Goal: Information Seeking & Learning: Learn about a topic

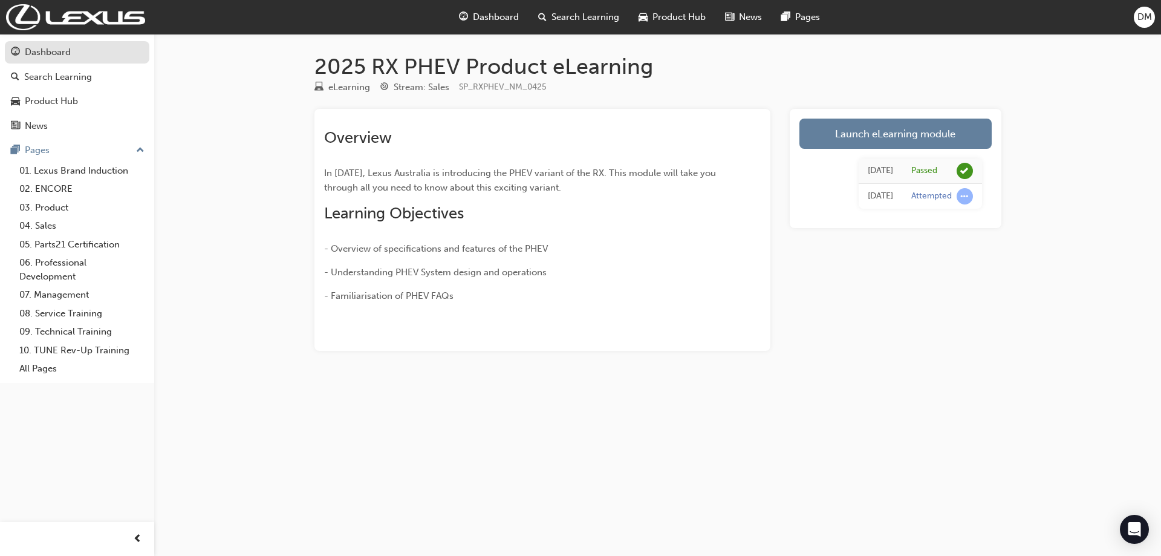
click at [48, 54] on div "Dashboard" at bounding box center [48, 52] width 46 height 14
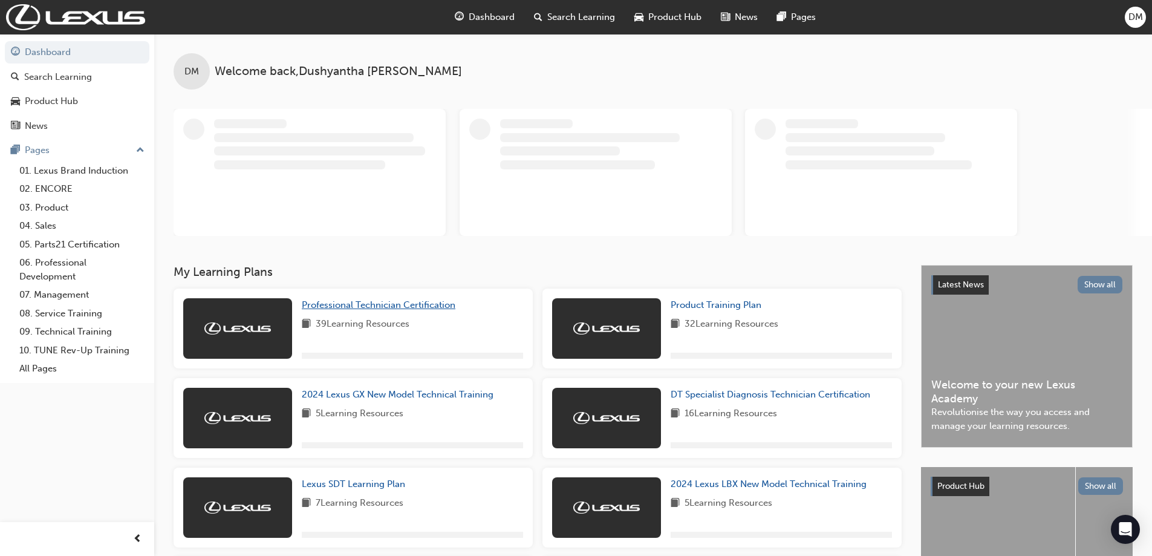
click at [351, 307] on span "Professional Technician Certification" at bounding box center [379, 304] width 154 height 11
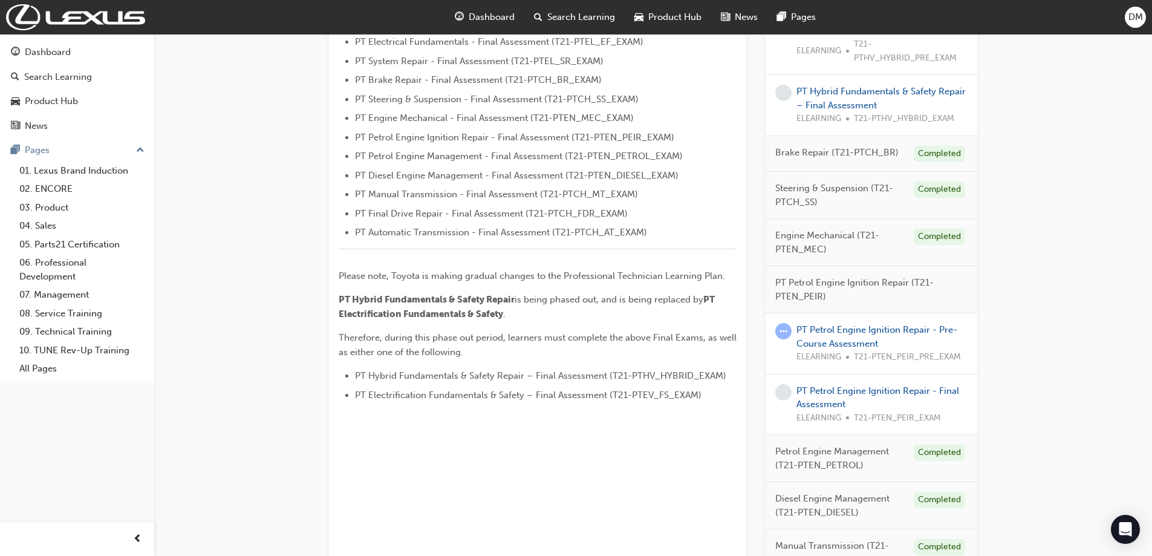
scroll to position [423, 0]
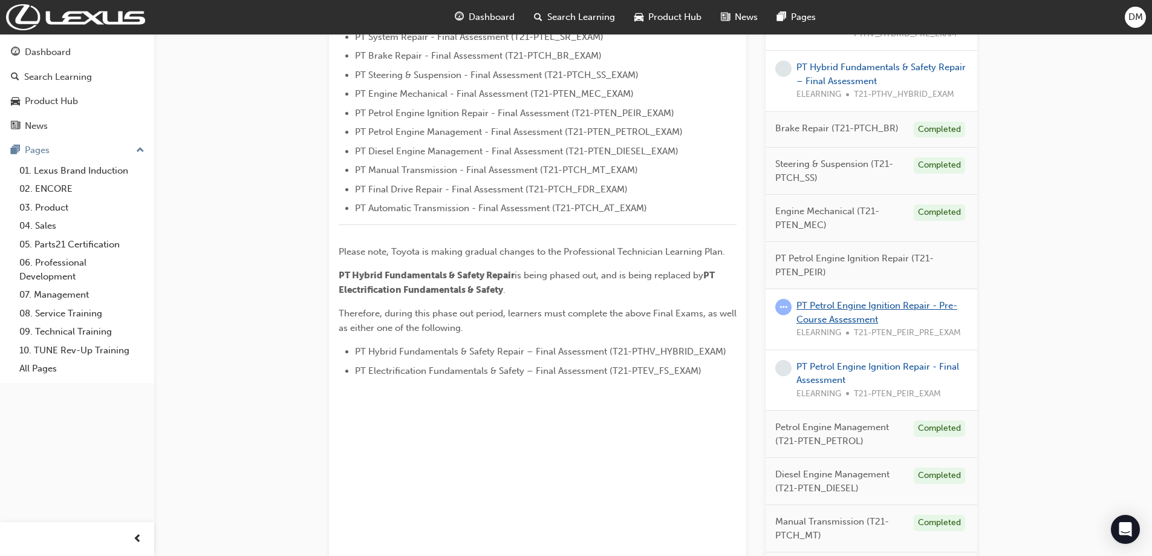
click at [837, 307] on link "PT Petrol Engine Ignition Repair - Pre-Course Assessment" at bounding box center [877, 312] width 161 height 25
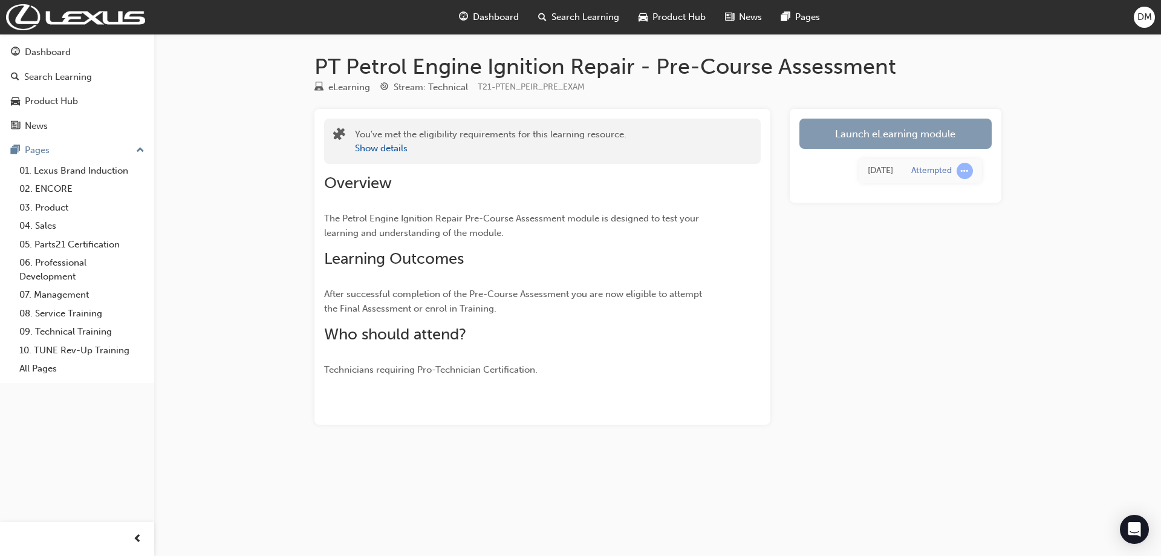
click at [896, 142] on link "Launch eLearning module" at bounding box center [896, 134] width 192 height 30
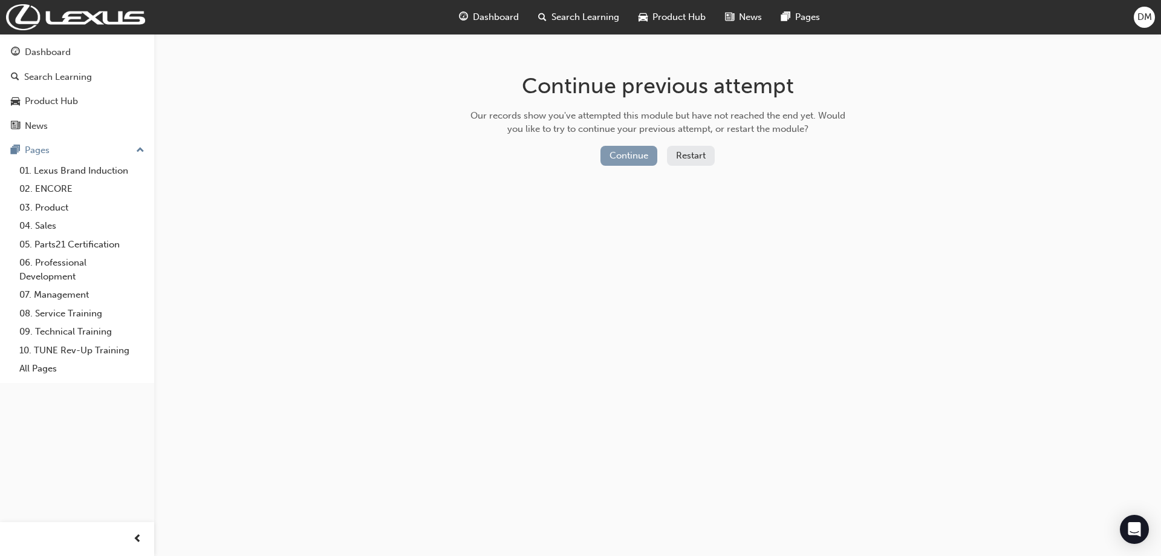
click at [639, 158] on button "Continue" at bounding box center [629, 156] width 57 height 20
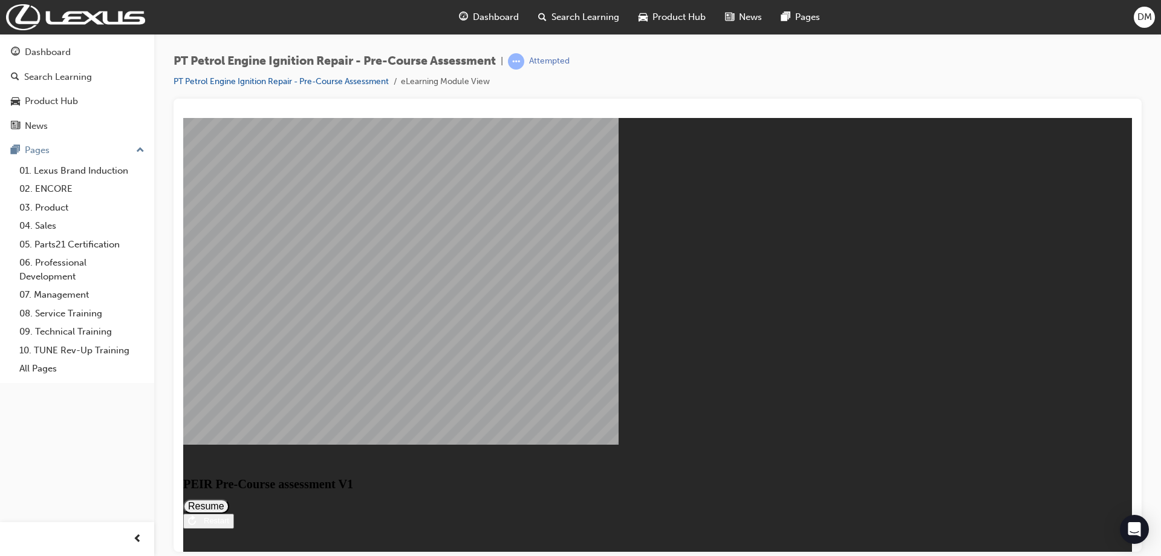
click at [229, 498] on button "Resume" at bounding box center [206, 505] width 46 height 15
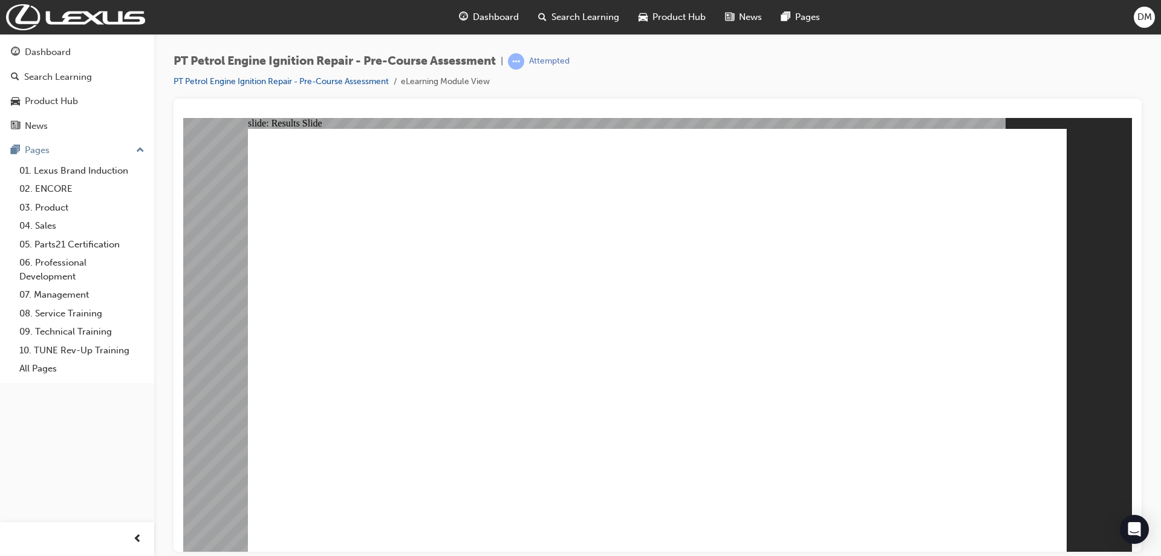
click at [332, 80] on link "PT Petrol Engine Ignition Repair - Pre-Course Assessment" at bounding box center [281, 81] width 215 height 10
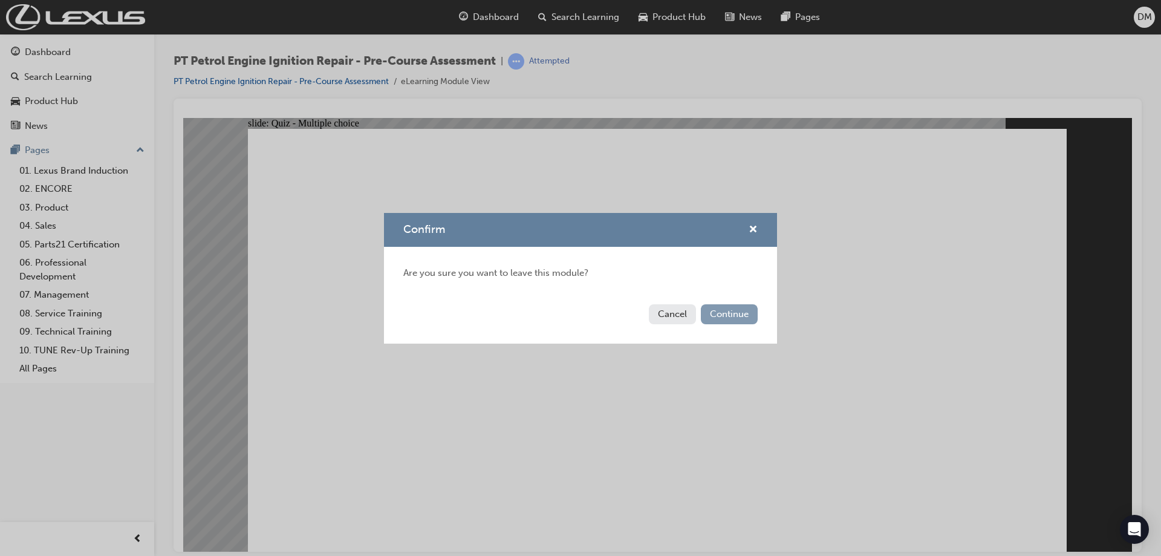
click at [721, 318] on button "Continue" at bounding box center [729, 314] width 57 height 20
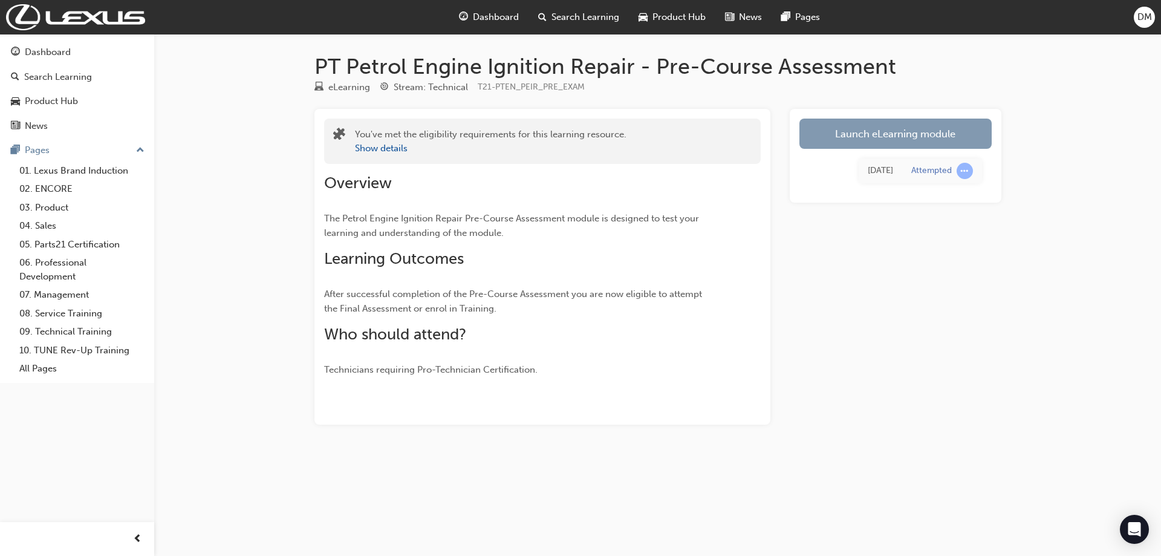
click at [898, 135] on link "Launch eLearning module" at bounding box center [896, 134] width 192 height 30
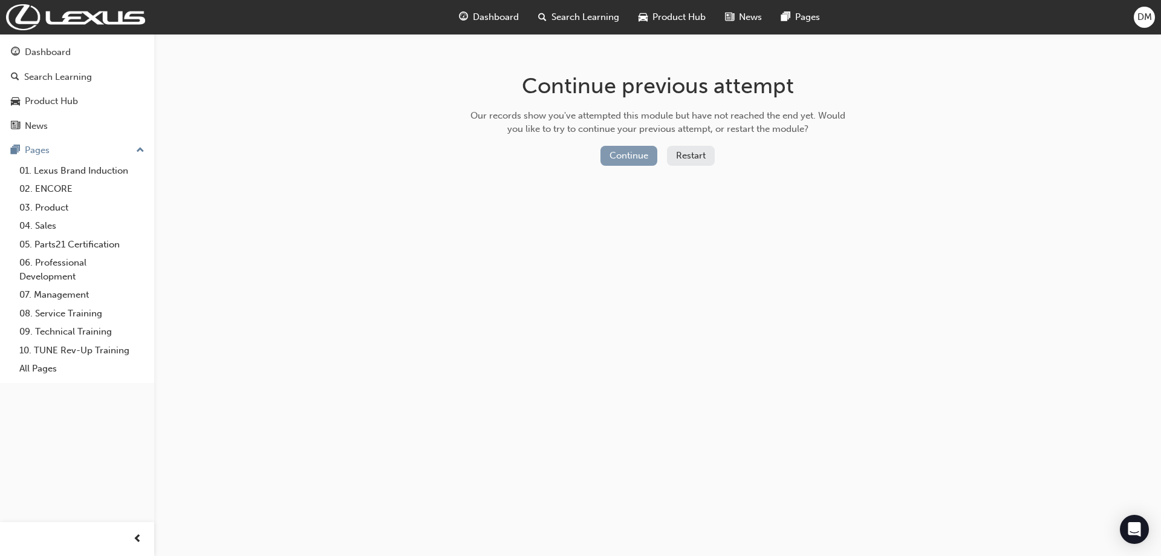
click at [630, 161] on button "Continue" at bounding box center [629, 156] width 57 height 20
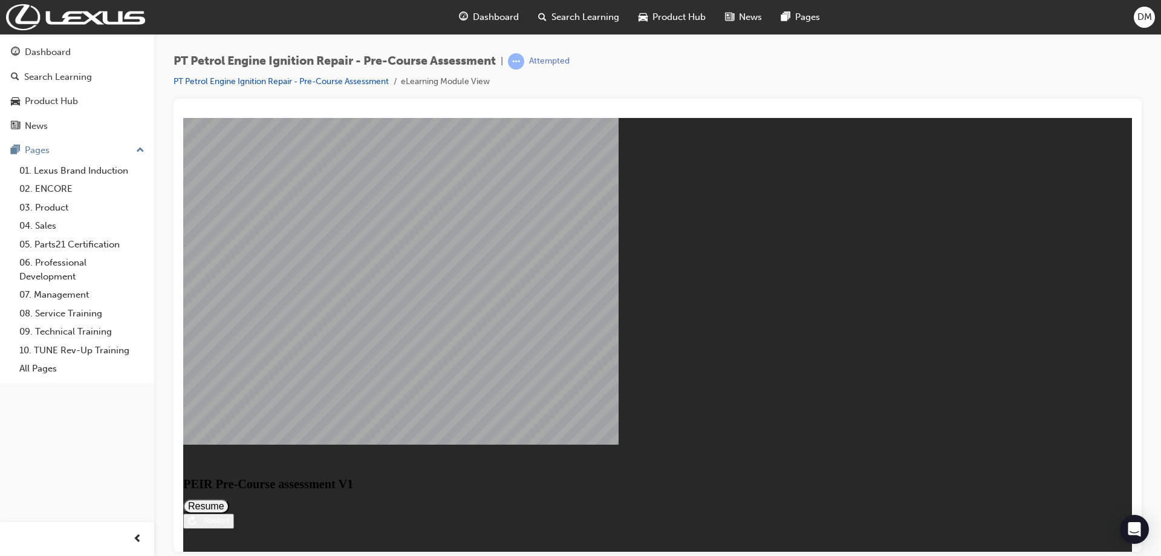
click at [229, 498] on button "Resume" at bounding box center [206, 505] width 46 height 15
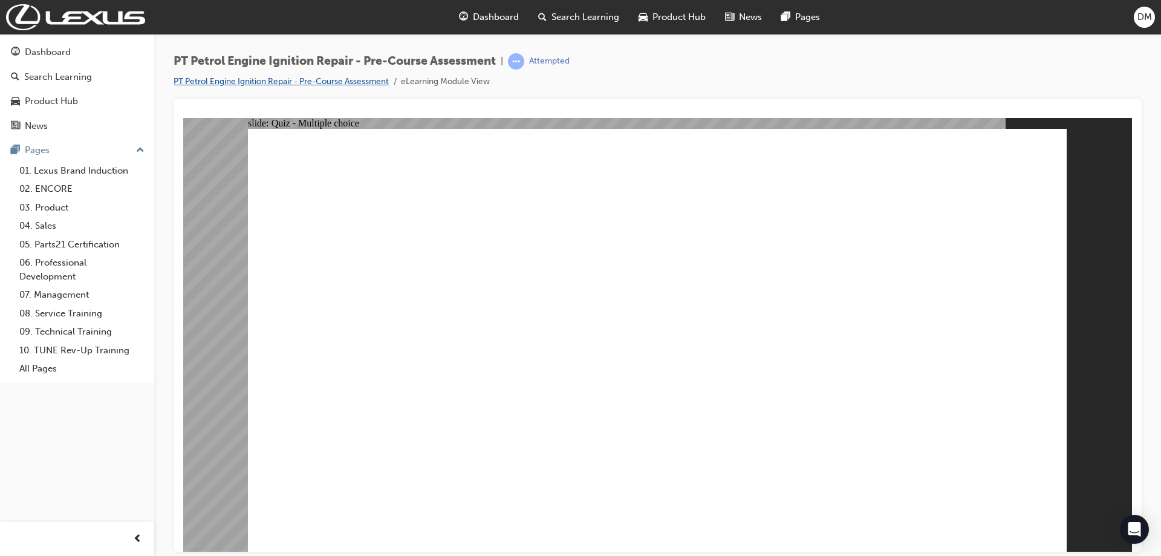
click at [347, 81] on link "PT Petrol Engine Ignition Repair - Pre-Course Assessment" at bounding box center [281, 81] width 215 height 10
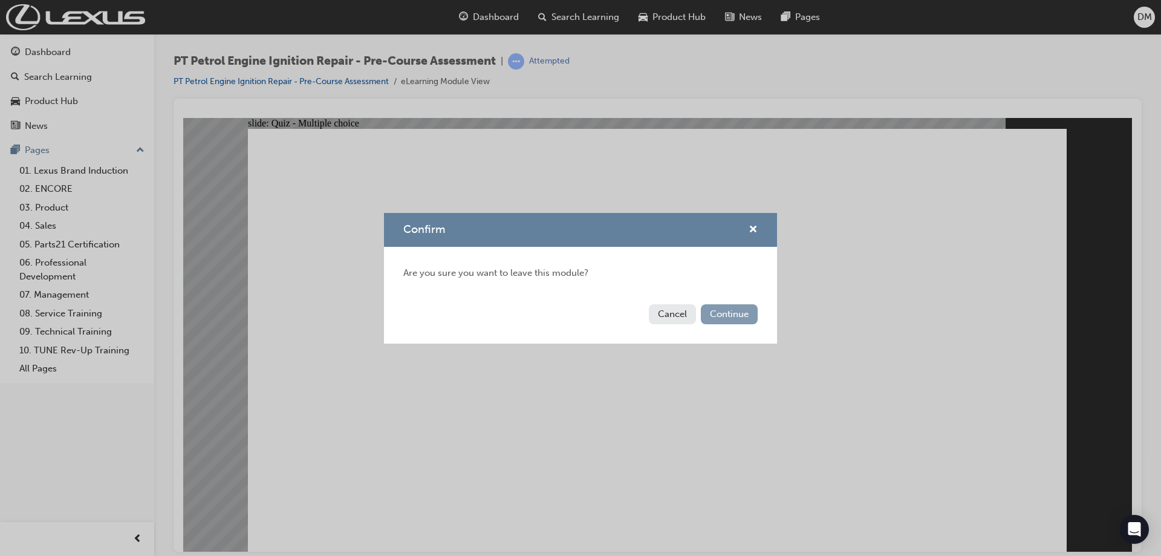
click at [725, 315] on button "Continue" at bounding box center [729, 314] width 57 height 20
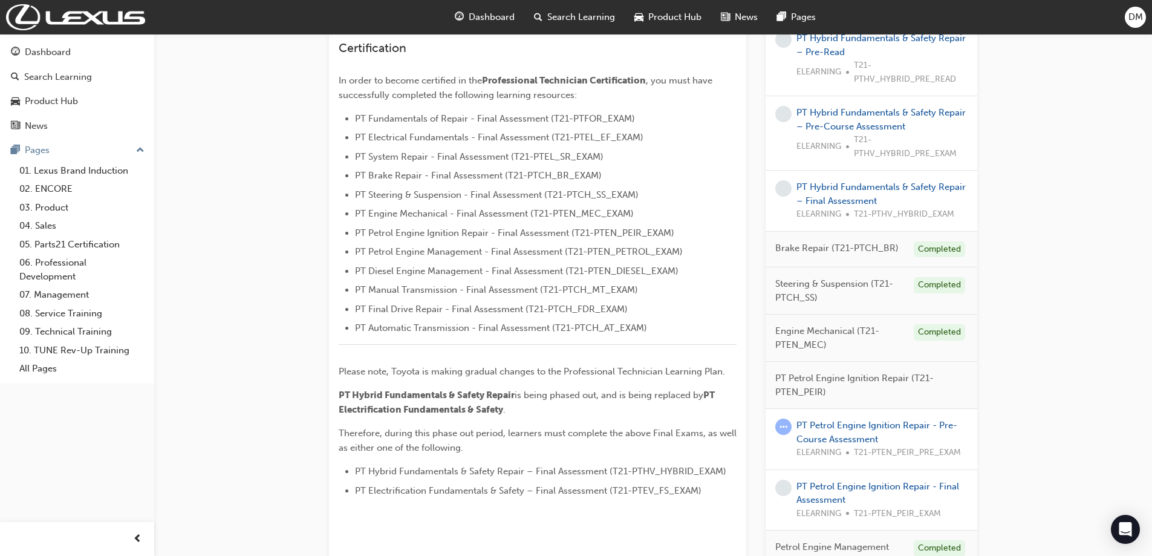
scroll to position [240, 0]
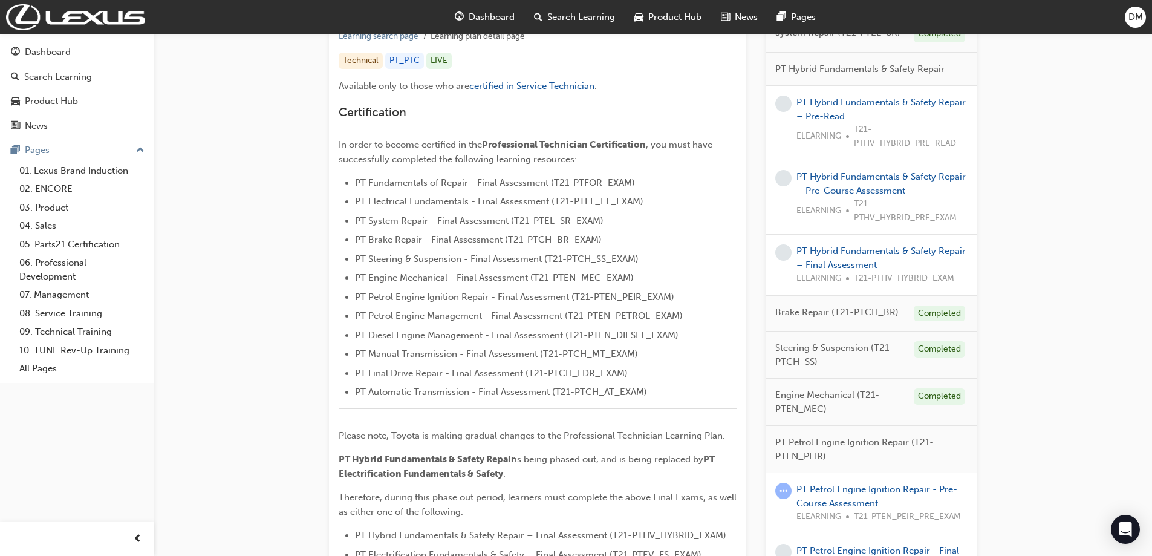
click at [835, 103] on link "PT Hybrid Fundamentals & Safety Repair – Pre-Read" at bounding box center [881, 109] width 169 height 25
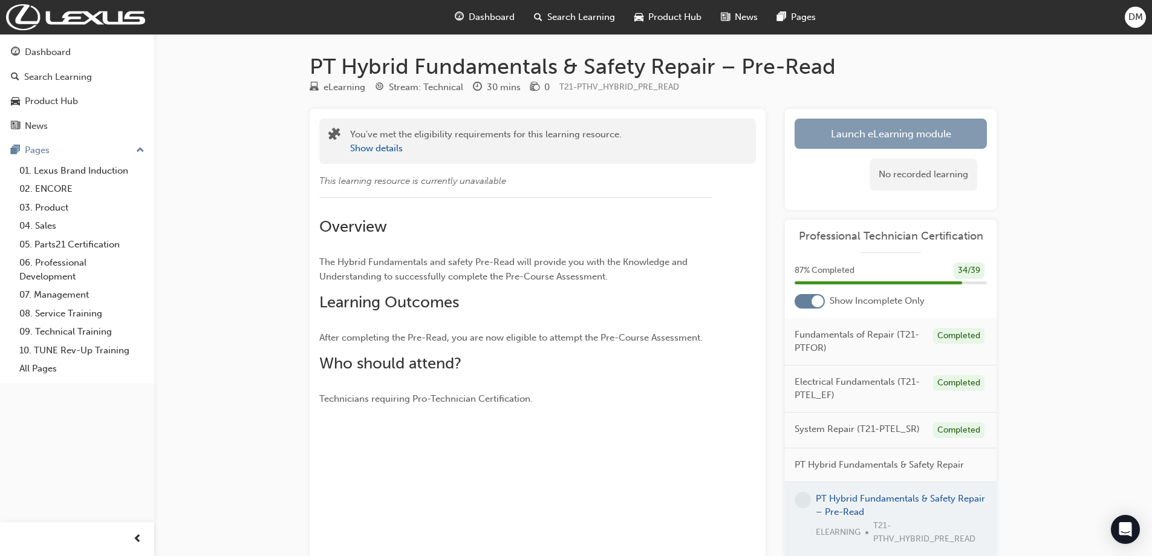
click at [881, 138] on link "Launch eLearning module" at bounding box center [891, 134] width 192 height 30
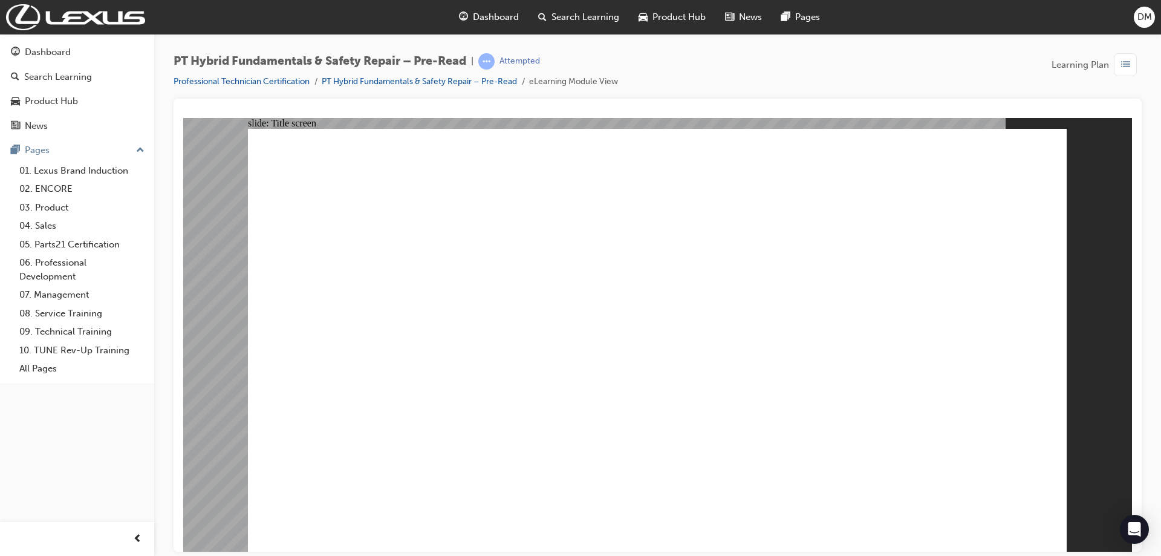
click at [1142, 22] on span "DM" at bounding box center [1145, 17] width 15 height 14
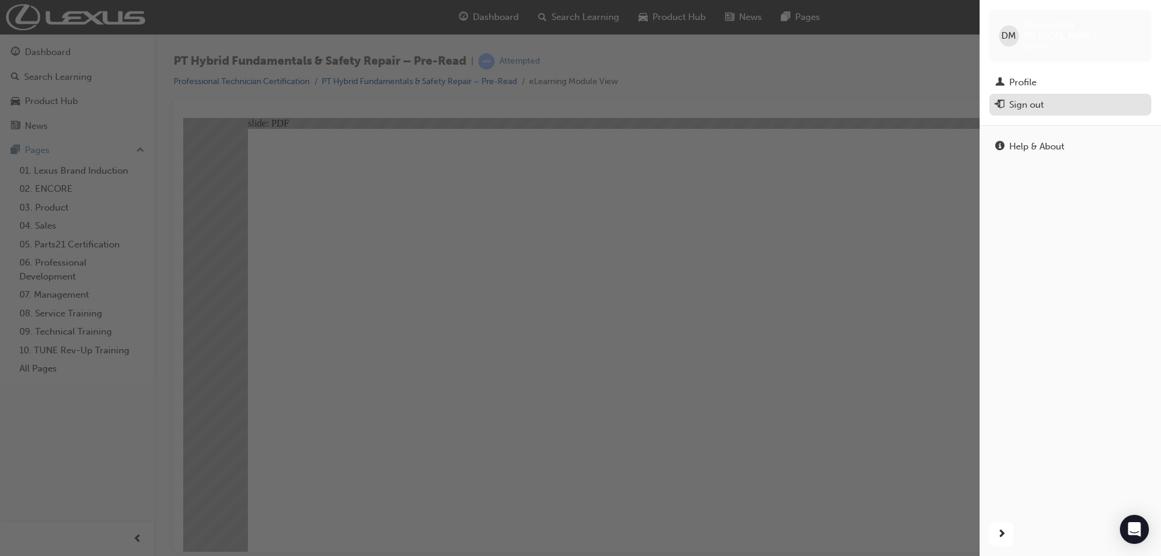
click at [1053, 97] on div "Sign out" at bounding box center [1071, 104] width 150 height 15
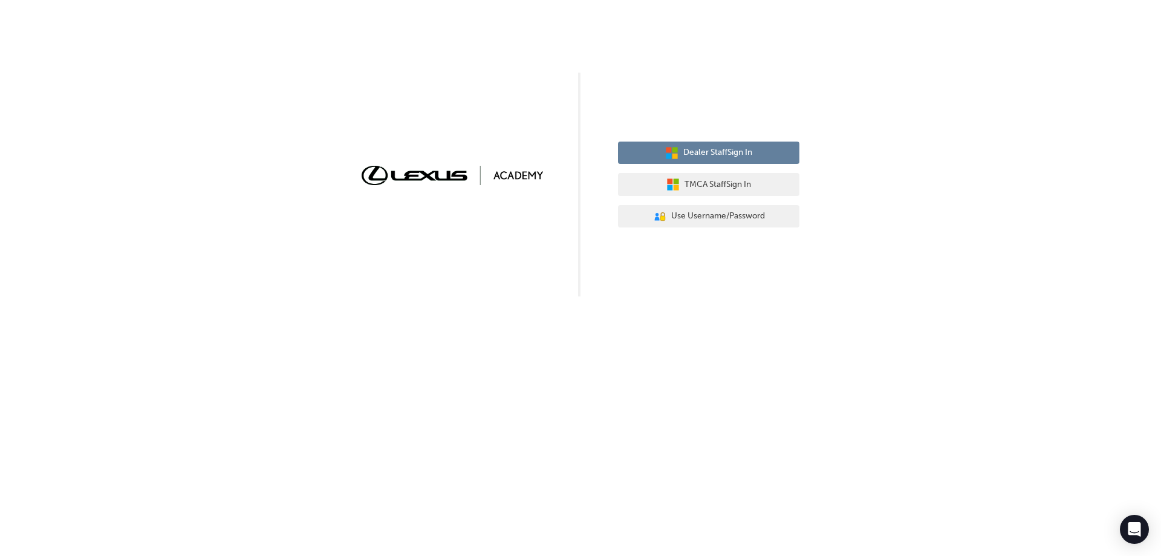
click at [722, 160] on button "Dealer Staff Sign In" at bounding box center [708, 153] width 181 height 23
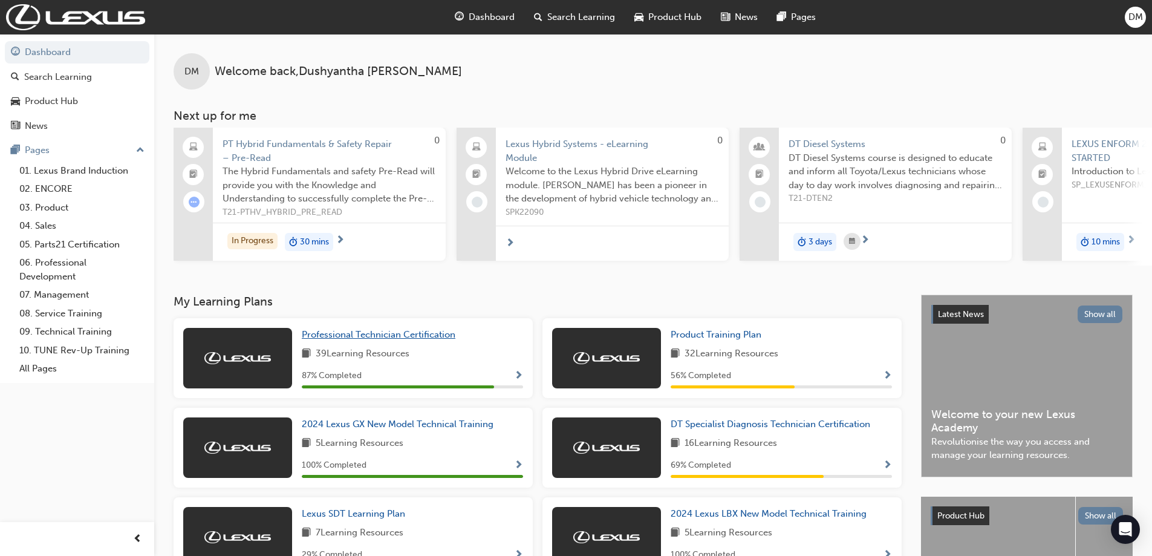
click at [424, 340] on span "Professional Technician Certification" at bounding box center [379, 334] width 154 height 11
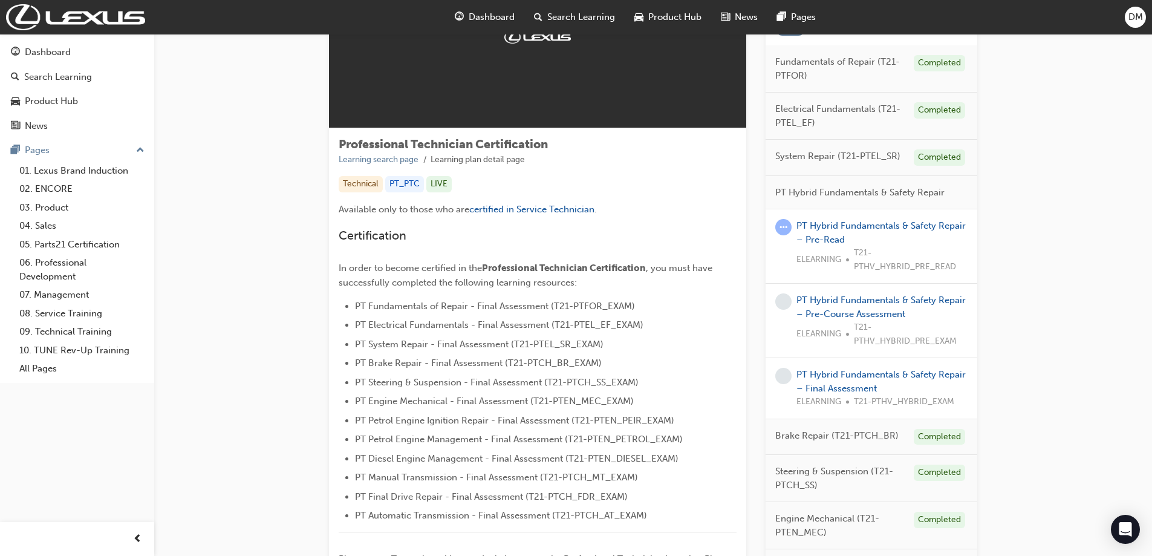
scroll to position [121, 0]
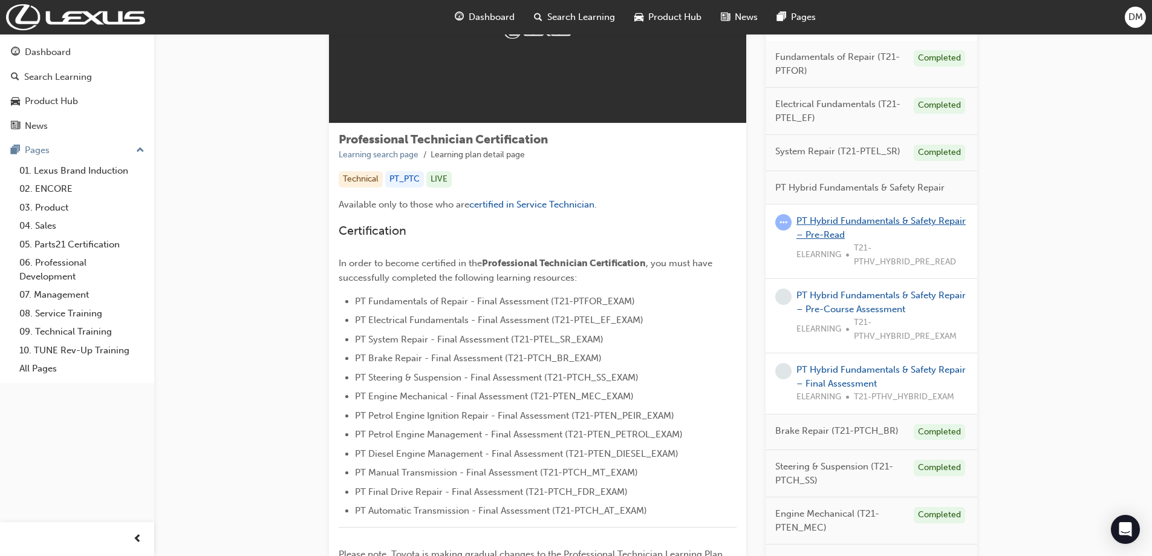
click at [924, 224] on link "PT Hybrid Fundamentals & Safety Repair – Pre-Read" at bounding box center [881, 227] width 169 height 25
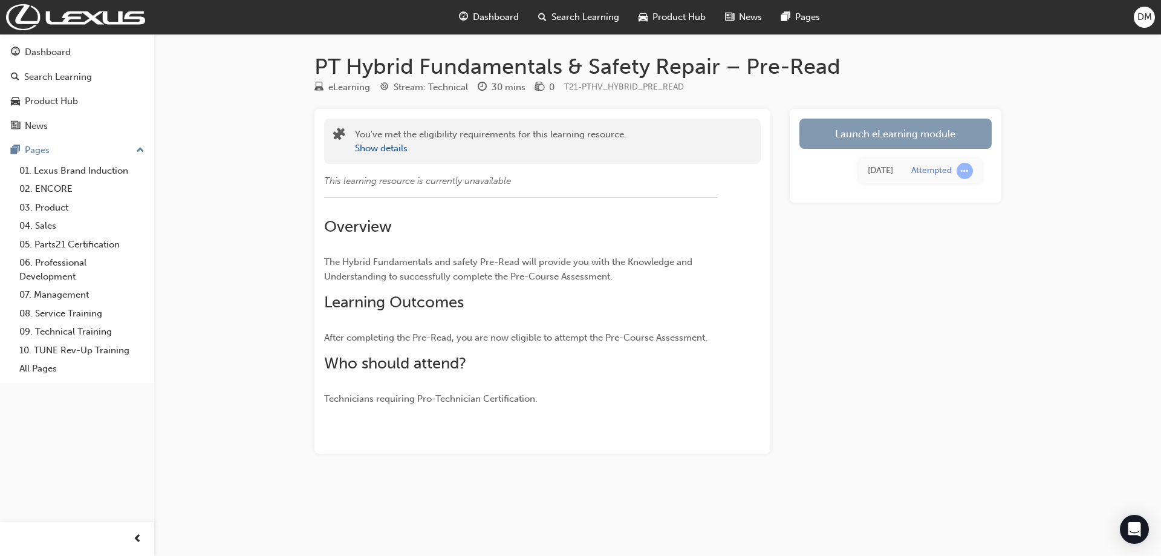
click at [924, 143] on link "Launch eLearning module" at bounding box center [896, 134] width 192 height 30
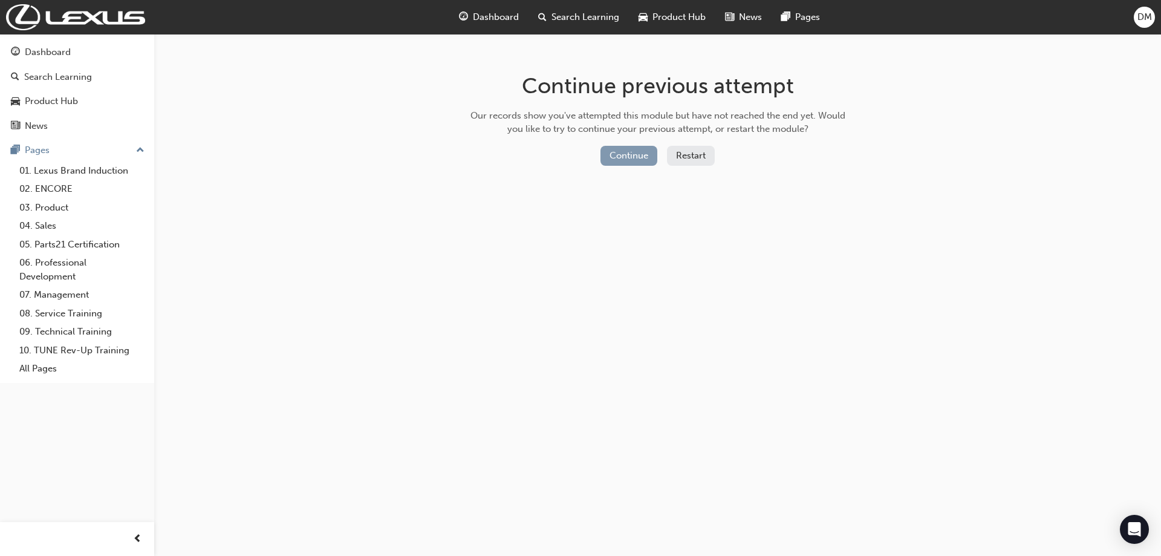
click at [635, 157] on button "Continue" at bounding box center [629, 156] width 57 height 20
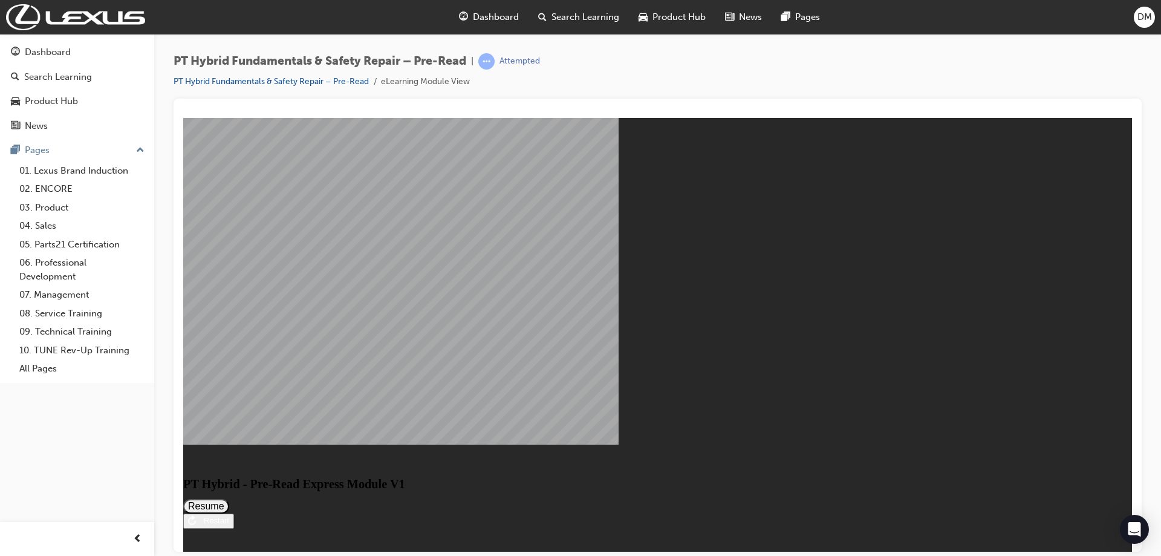
click at [229, 498] on button "Resume" at bounding box center [206, 505] width 46 height 15
